Goal: Information Seeking & Learning: Learn about a topic

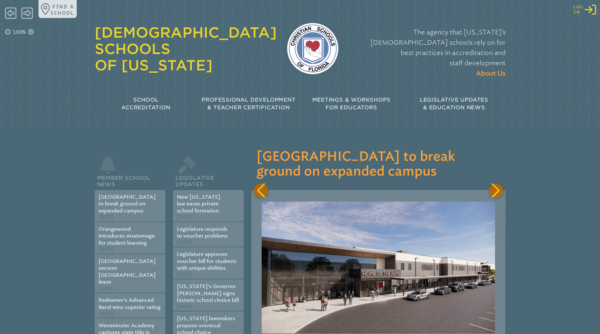
click at [588, 7] on icon "Log in or Create Account" at bounding box center [591, 10] width 12 height 12
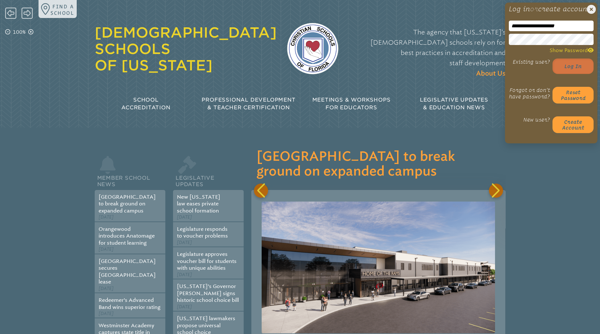
click at [574, 74] on button "Log in" at bounding box center [573, 65] width 41 height 15
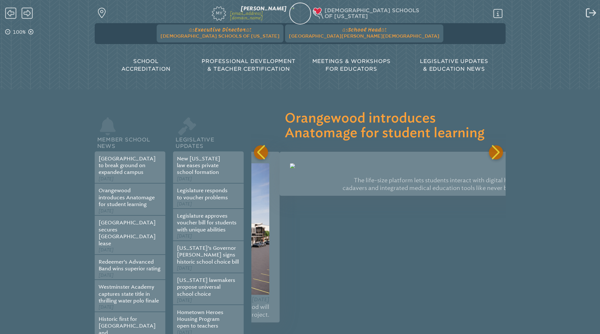
scroll to position [0, 254]
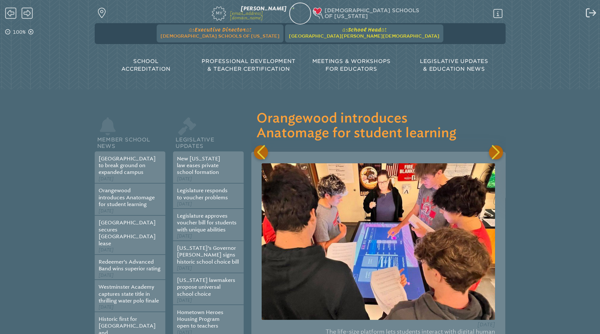
click at [337, 35] on span "[GEOGRAPHIC_DATA][PERSON_NAME][DEMOGRAPHIC_DATA]" at bounding box center [364, 35] width 151 height 5
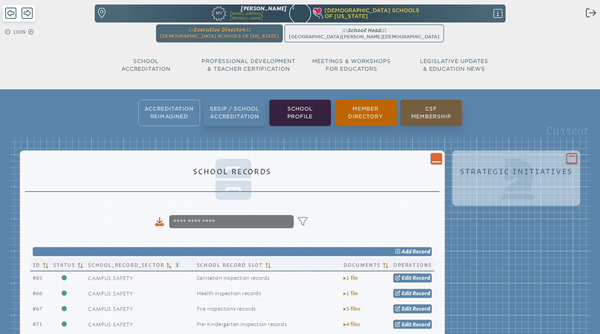
click at [433, 161] on icon "Close Console" at bounding box center [436, 158] width 9 height 9
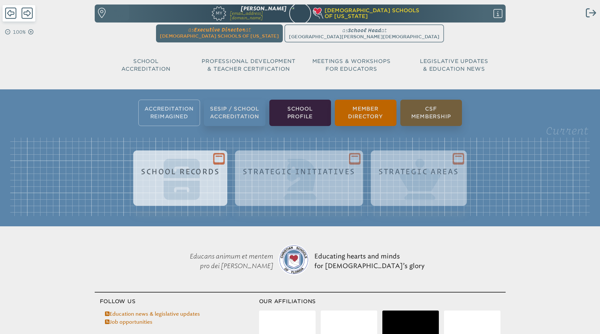
click at [347, 34] on ul "as Executive Director at Christian Schools of Florida since December 1st, 2014 …" at bounding box center [300, 33] width 409 height 18
click at [260, 36] on span "[DEMOGRAPHIC_DATA] Schools of [US_STATE]" at bounding box center [219, 35] width 119 height 5
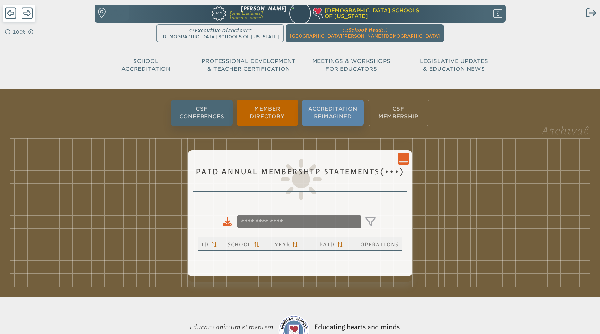
click at [397, 111] on ul "CSF Conferences Member Directory Accreditation Reimagined CSF Membership" at bounding box center [300, 112] width 600 height 29
click at [350, 113] on li "Accreditation Reimagined" at bounding box center [333, 113] width 62 height 26
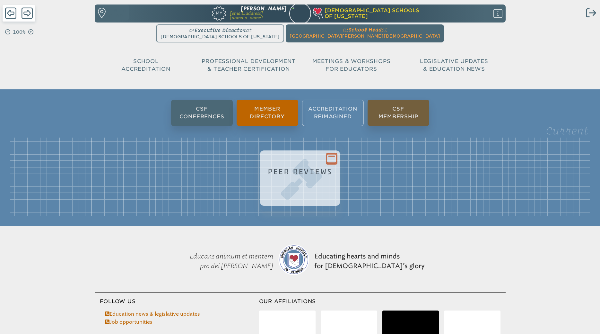
click at [297, 175] on h1 "Peer Reviews" at bounding box center [300, 171] width 65 height 9
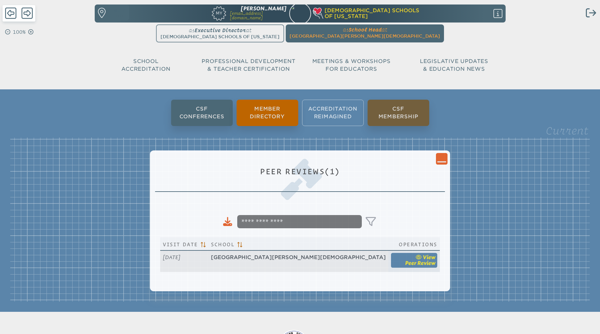
click at [405, 264] on span "Peer Review" at bounding box center [420, 263] width 31 height 6
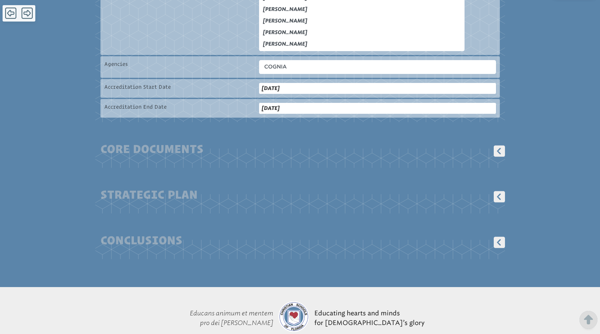
scroll to position [393, 0]
click at [503, 145] on icon at bounding box center [499, 150] width 11 height 11
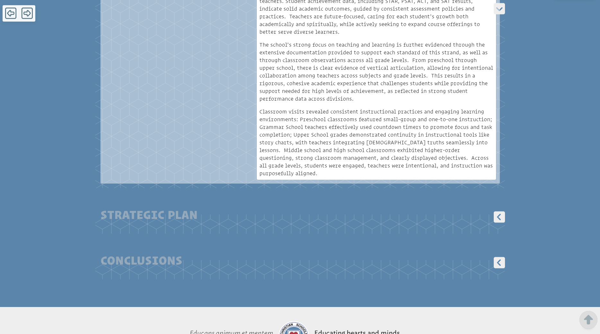
scroll to position [2980, 0]
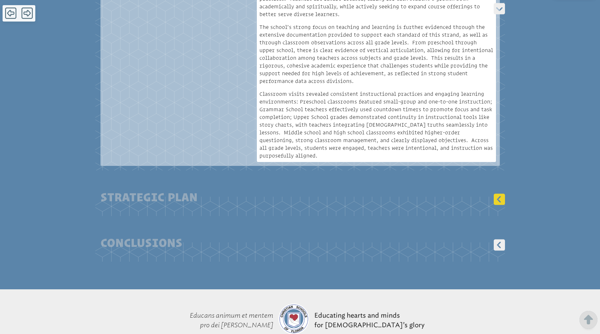
click at [499, 193] on icon at bounding box center [499, 198] width 11 height 11
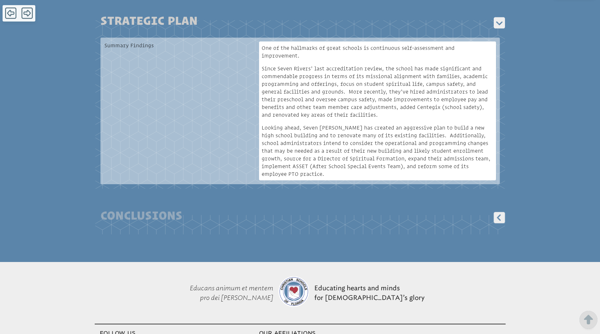
scroll to position [3140, 0]
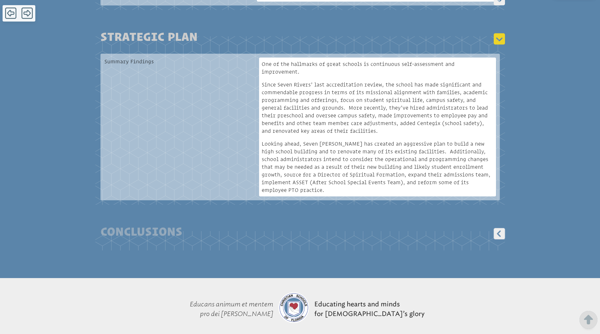
click at [500, 32] on icon at bounding box center [500, 39] width 14 height 14
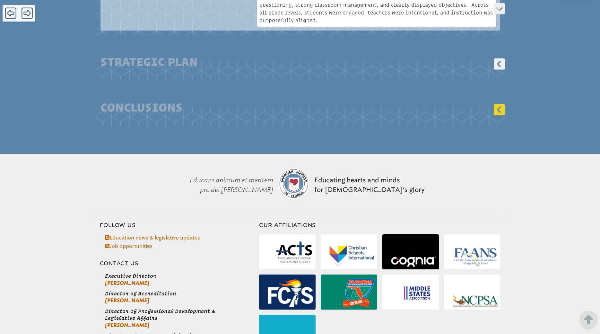
scroll to position [3107, 0]
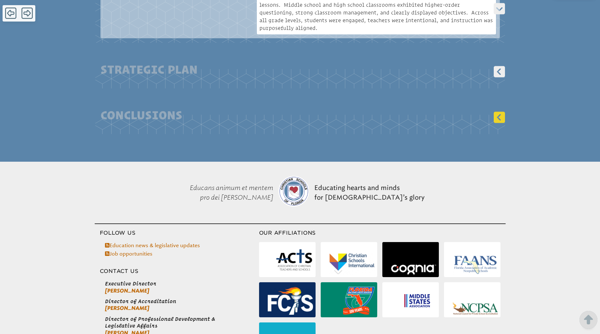
click at [500, 111] on icon at bounding box center [499, 116] width 11 height 11
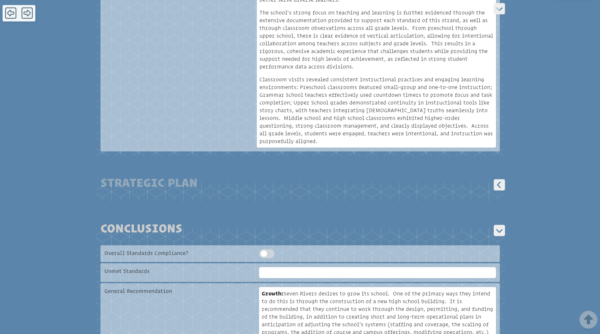
scroll to position [2992, 0]
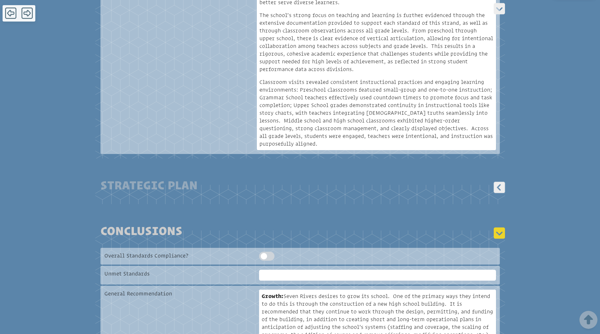
click at [497, 226] on icon at bounding box center [500, 233] width 14 height 14
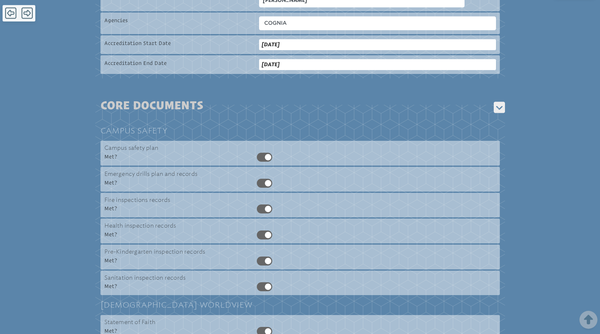
scroll to position [395, 0]
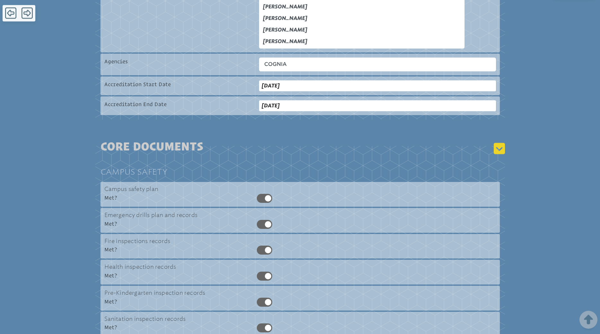
click at [501, 143] on icon at bounding box center [499, 148] width 11 height 11
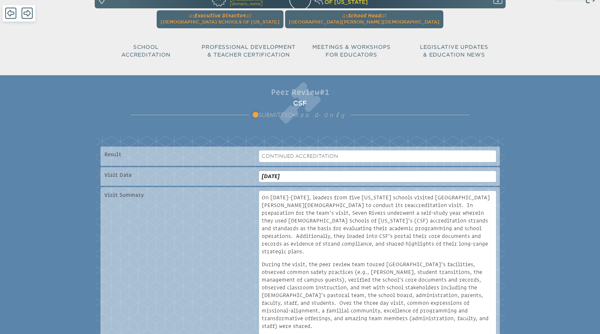
scroll to position [0, 0]
